Goal: Task Accomplishment & Management: Manage account settings

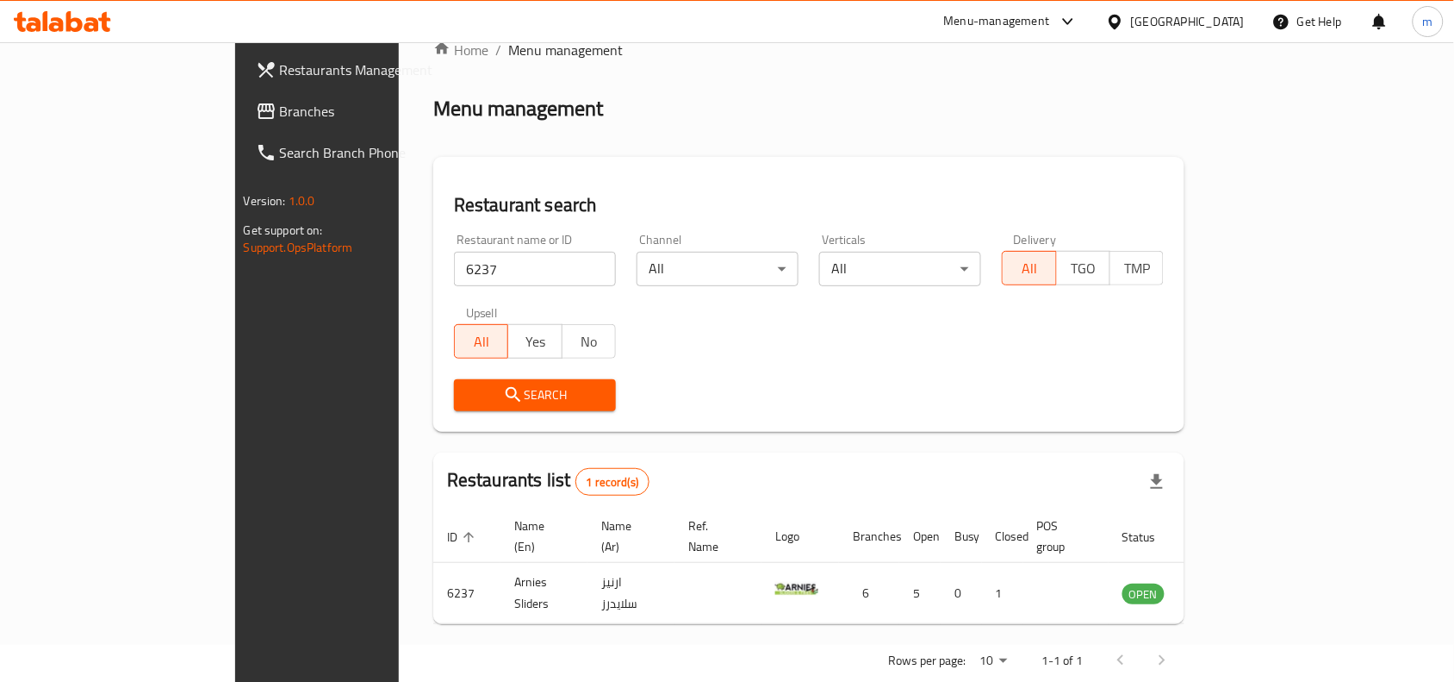
scroll to position [53, 0]
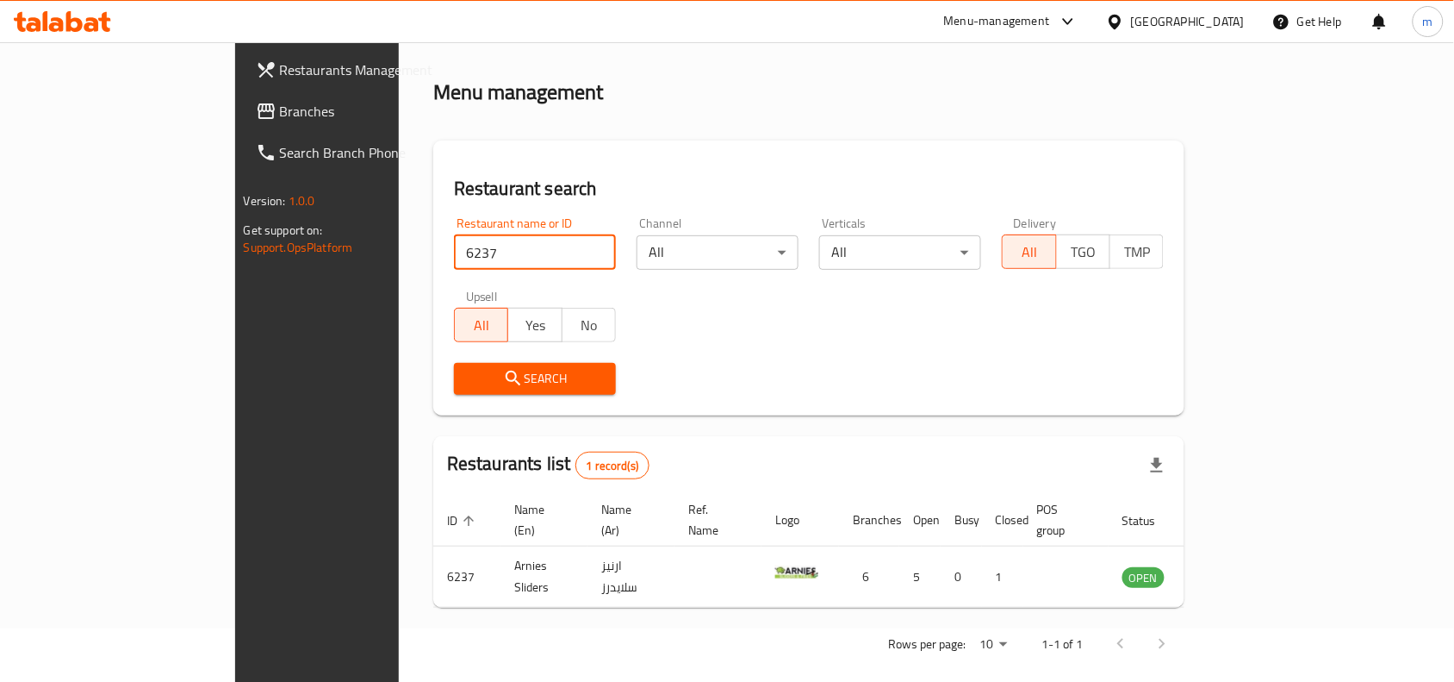
click at [454, 237] on input "6237" at bounding box center [535, 252] width 162 height 34
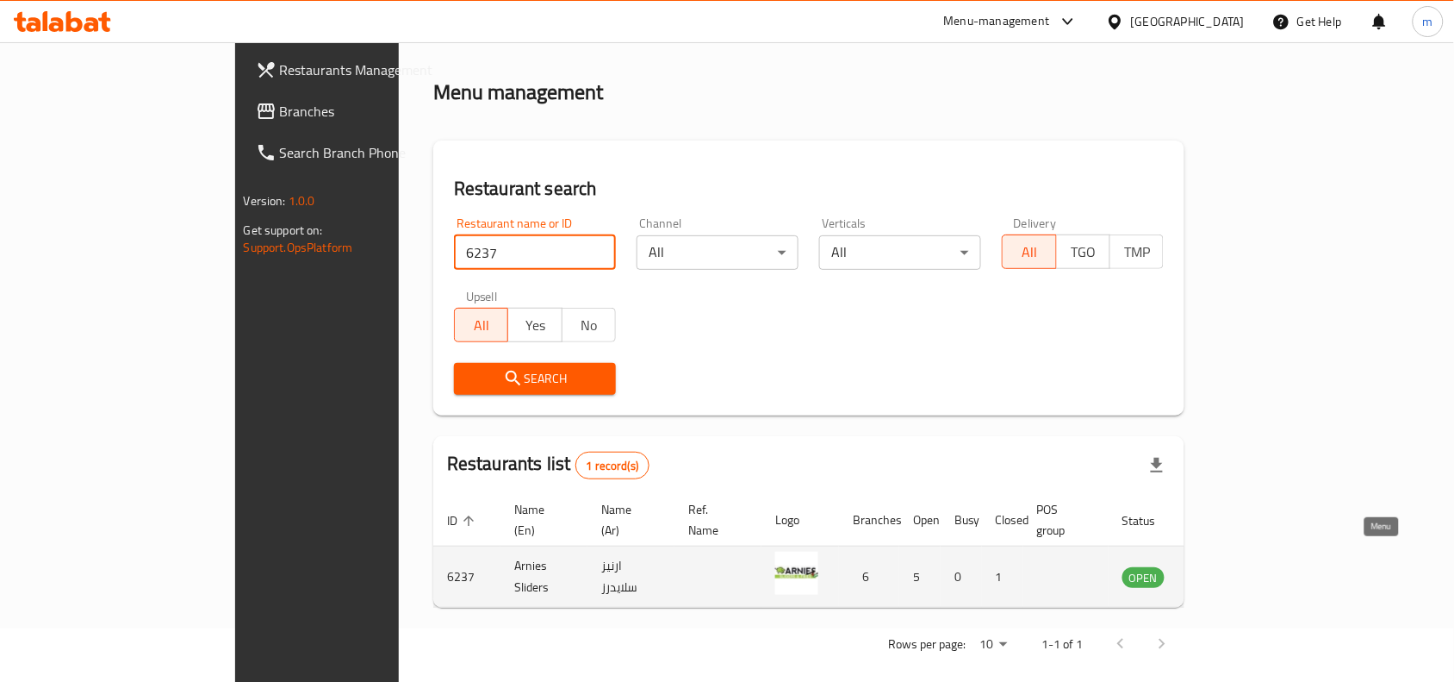
click at [1245, 566] on link "enhanced table" at bounding box center [1229, 576] width 32 height 21
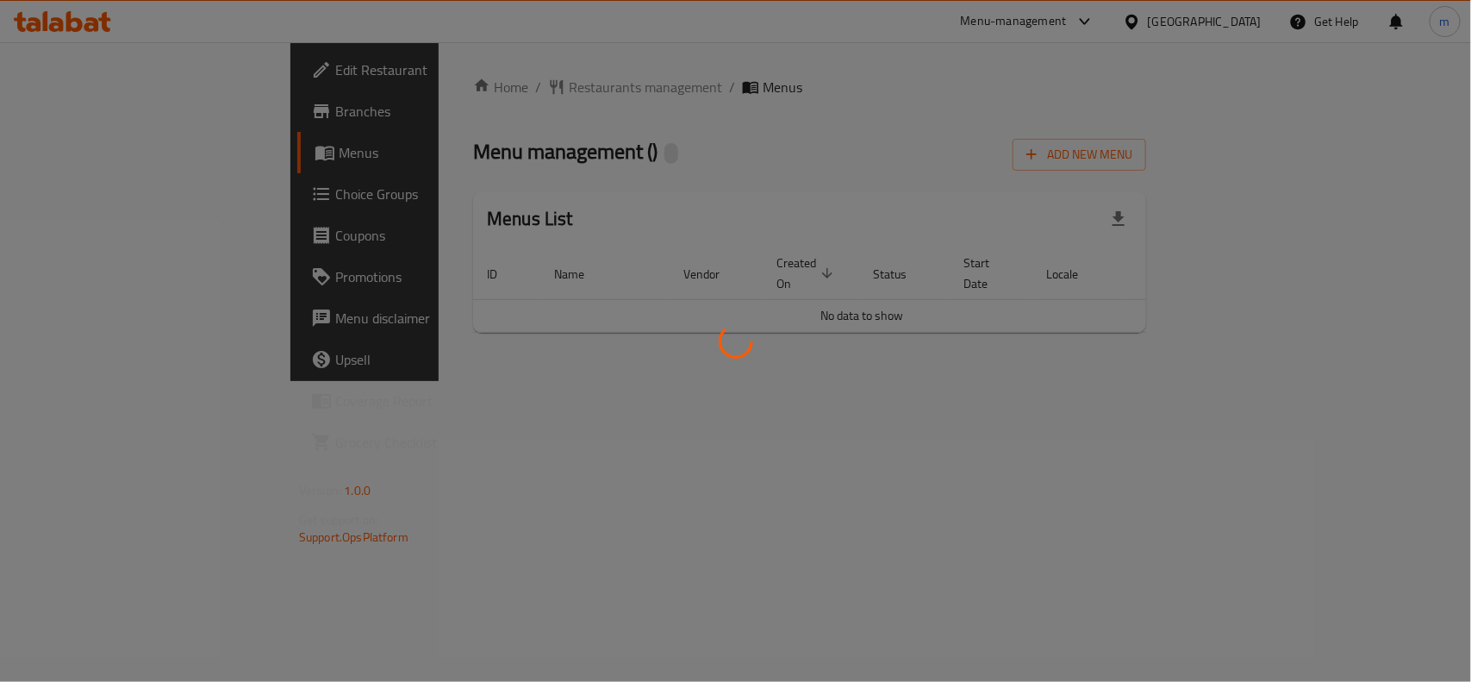
click at [1366, 561] on div at bounding box center [735, 341] width 1471 height 682
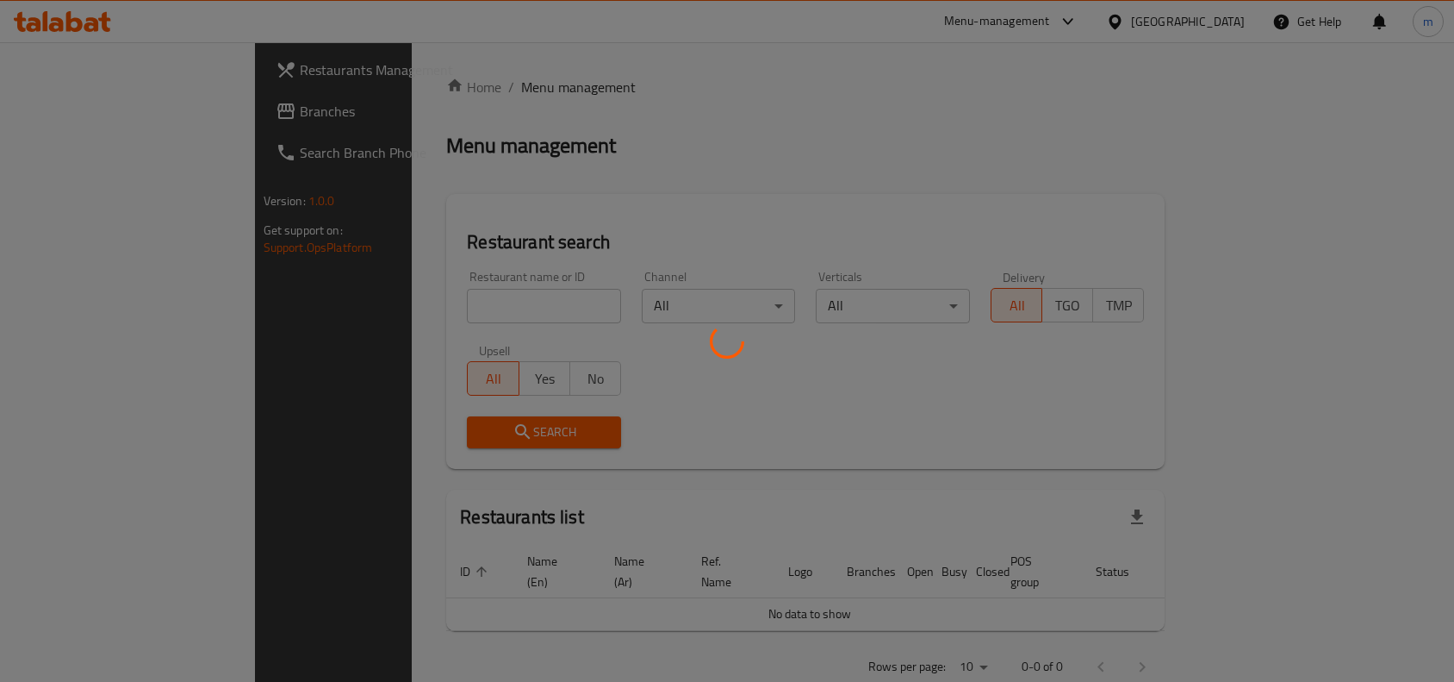
scroll to position [22, 0]
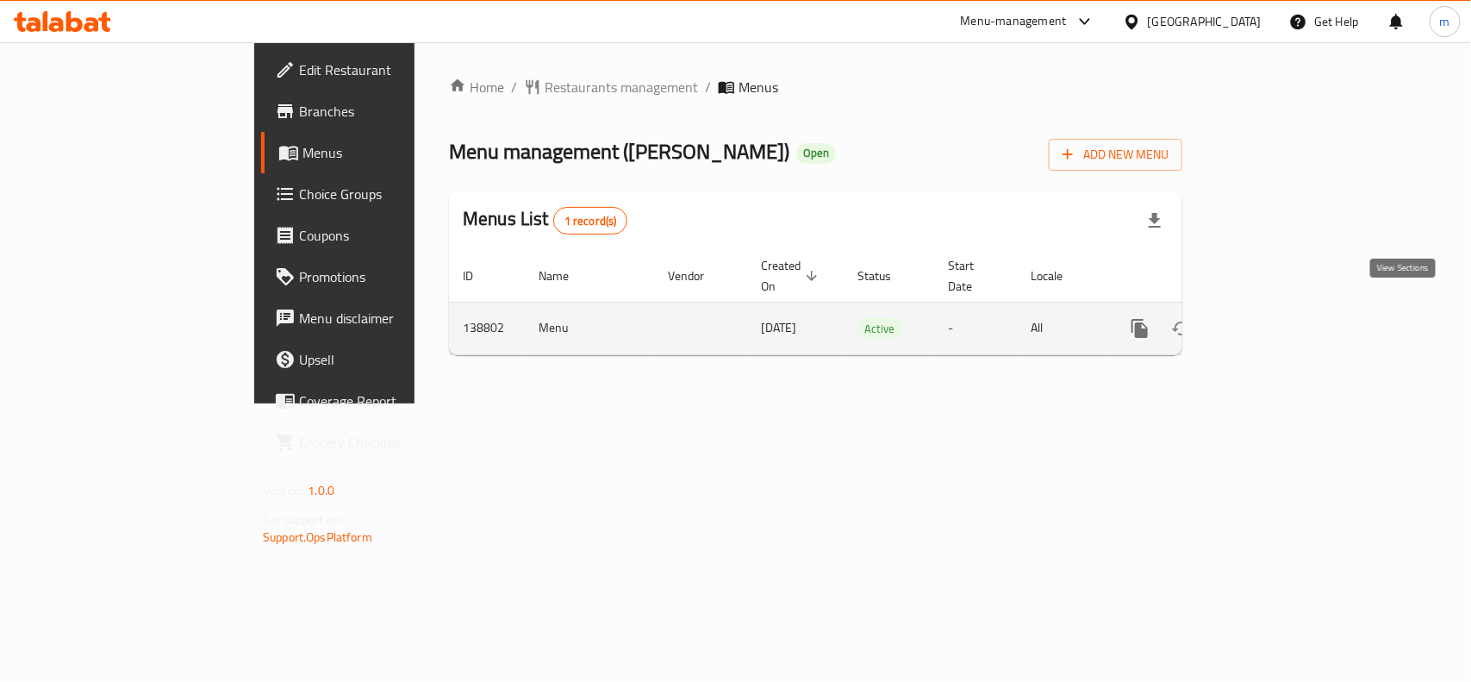
click at [1274, 318] on icon "enhanced table" at bounding box center [1264, 328] width 21 height 21
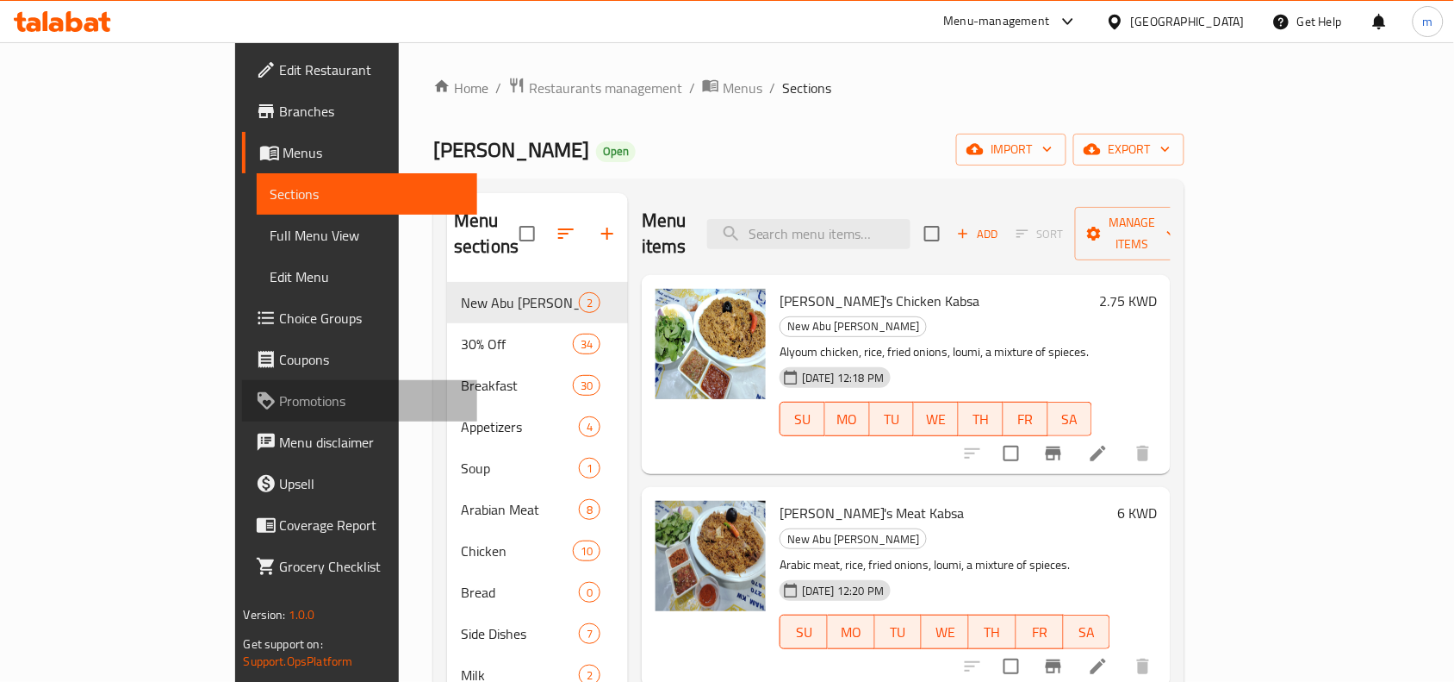
click at [280, 395] on span "Promotions" at bounding box center [372, 400] width 184 height 21
